Goal: Information Seeking & Learning: Learn about a topic

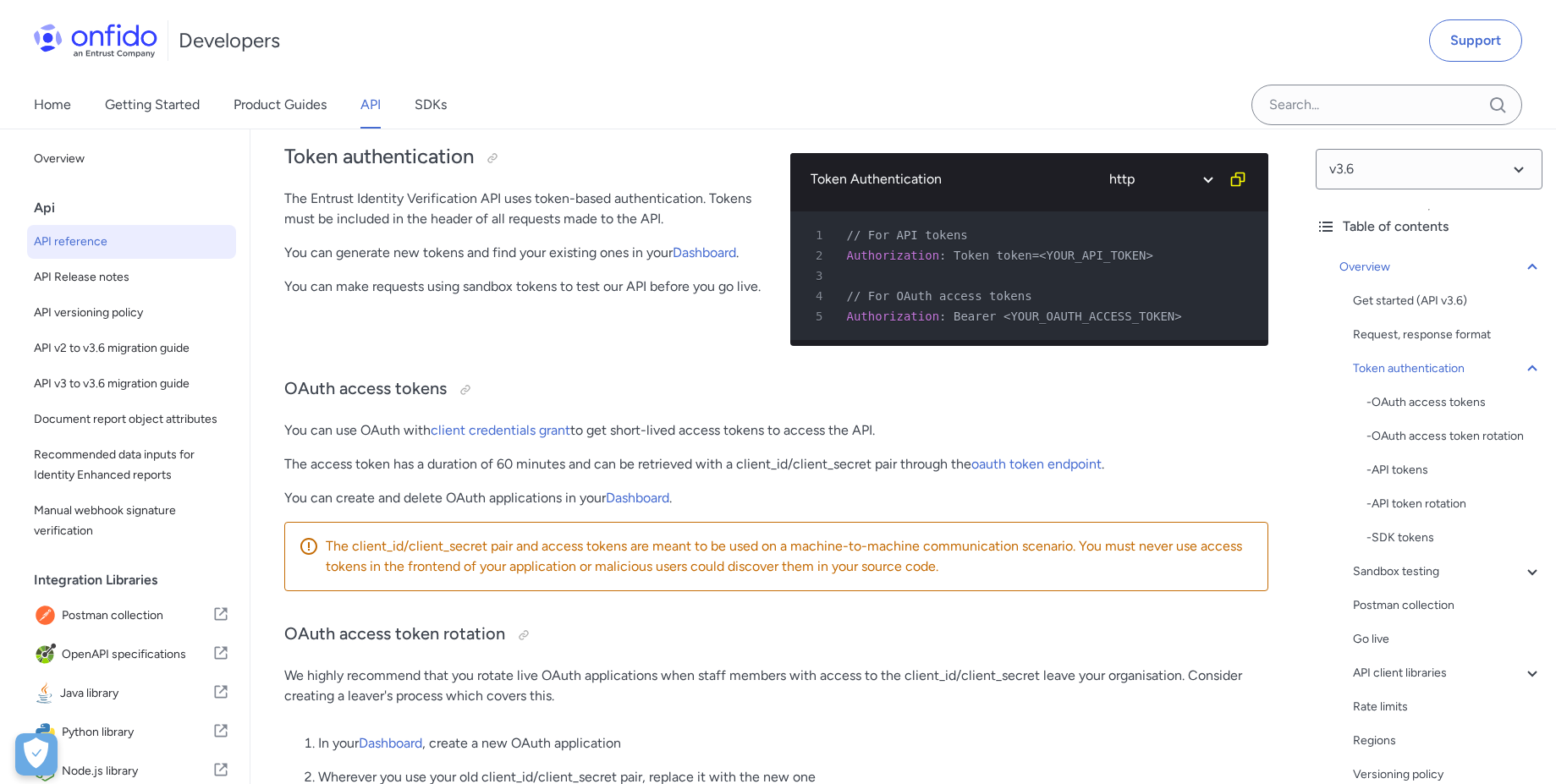
scroll to position [152, 0]
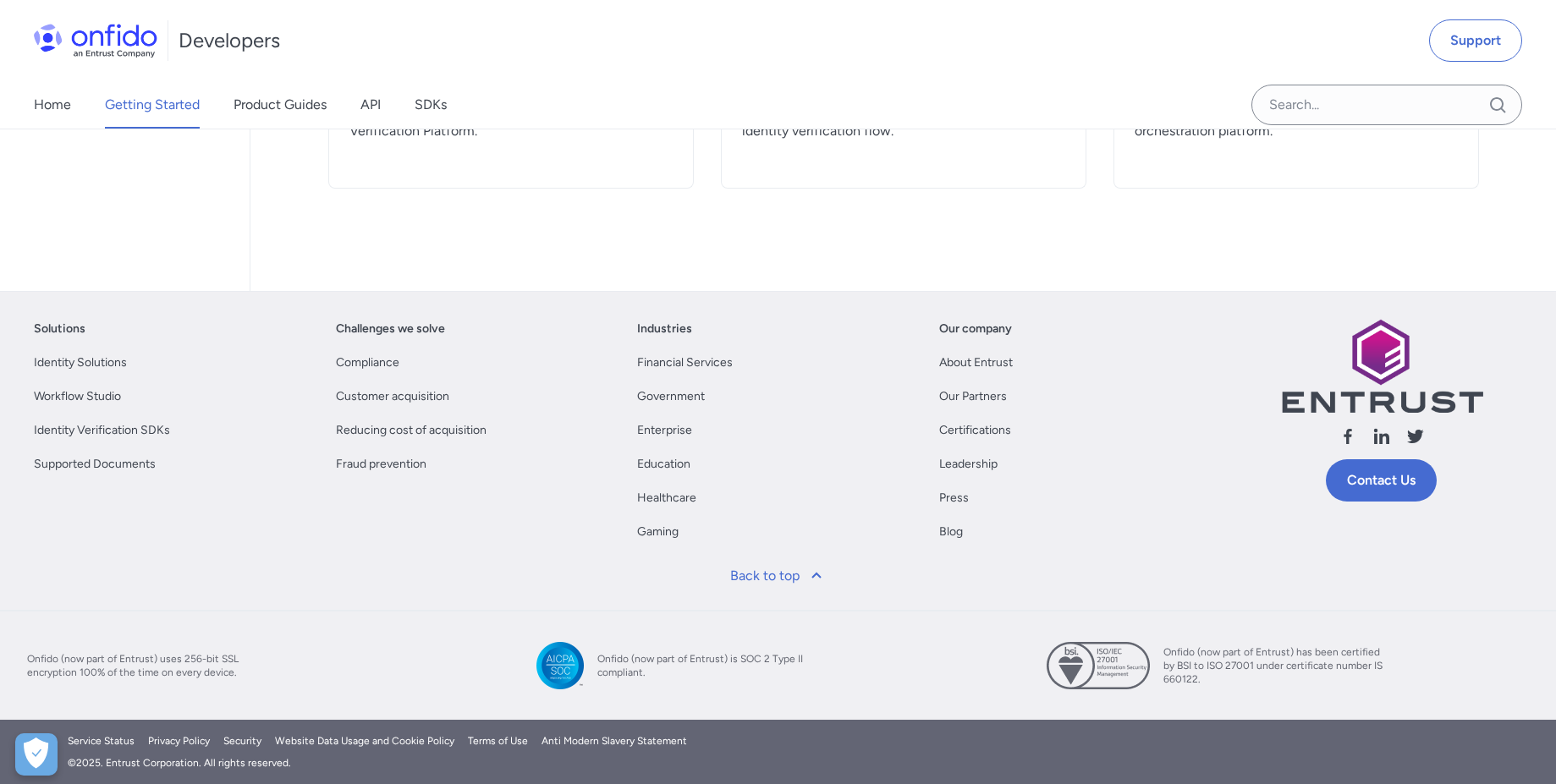
scroll to position [100, 0]
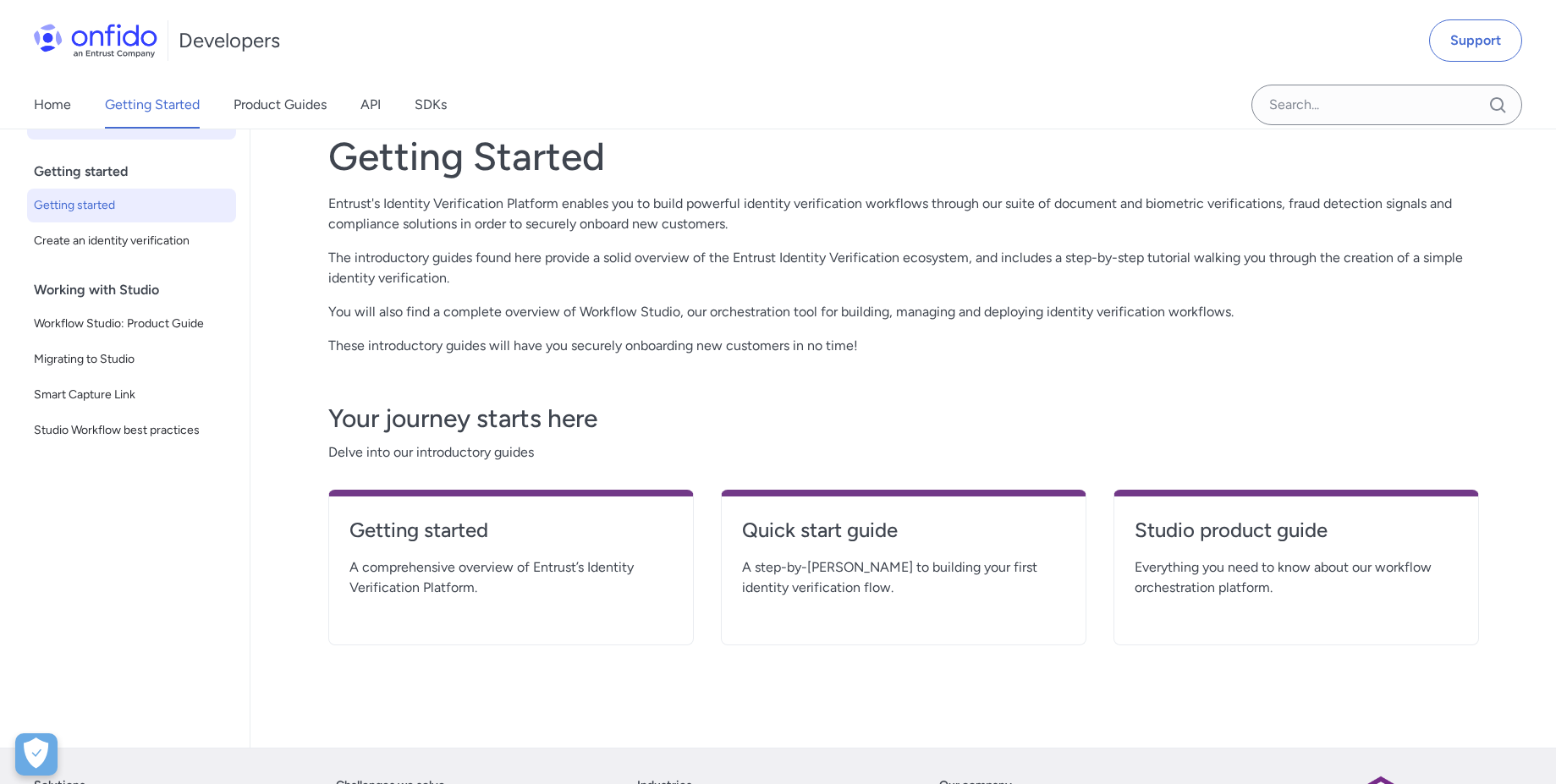
click at [71, 217] on link "Getting started" at bounding box center [131, 205] width 209 height 34
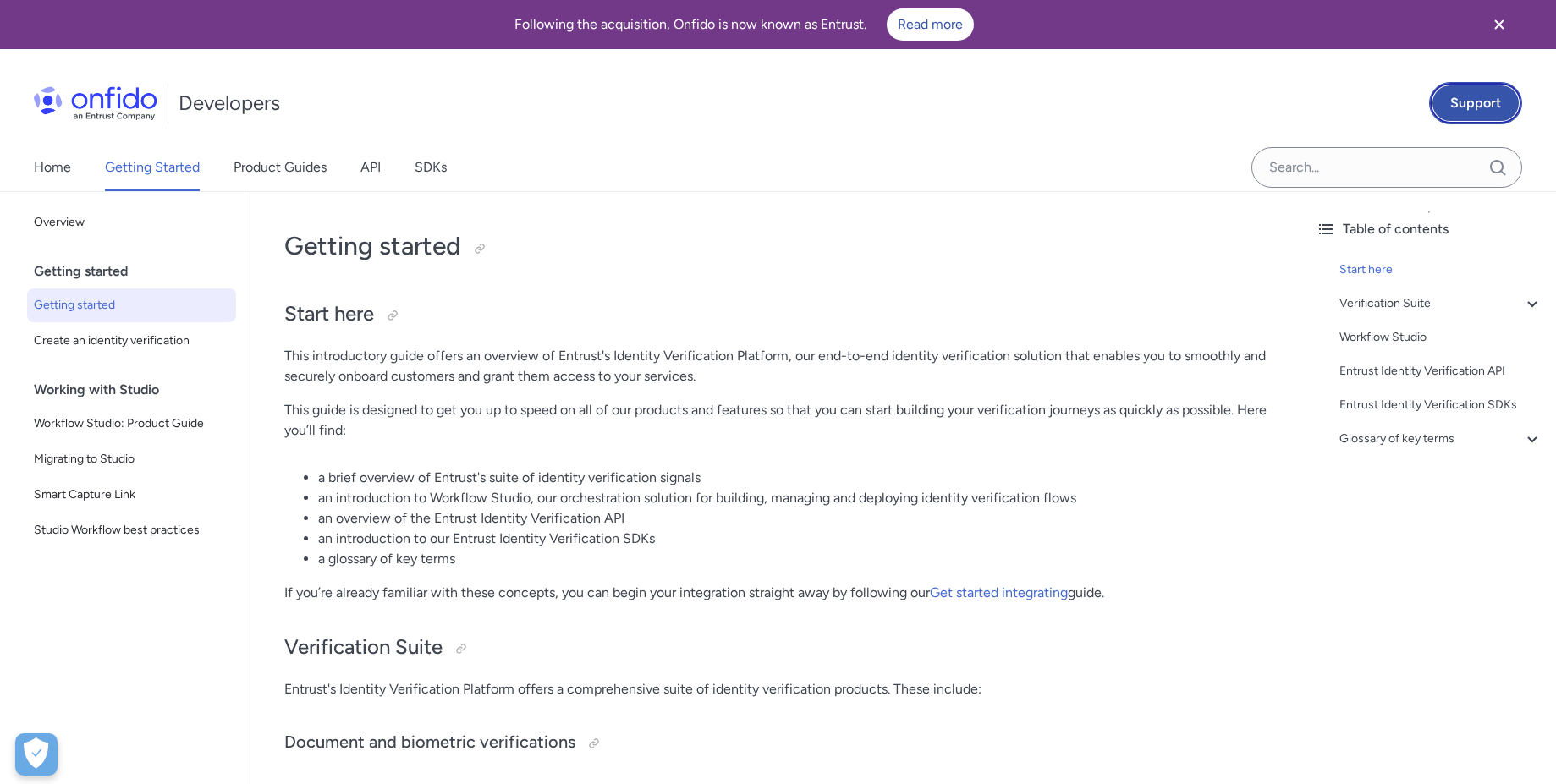
click at [1469, 97] on link "Support" at bounding box center [1476, 103] width 93 height 43
